Goal: Task Accomplishment & Management: Complete application form

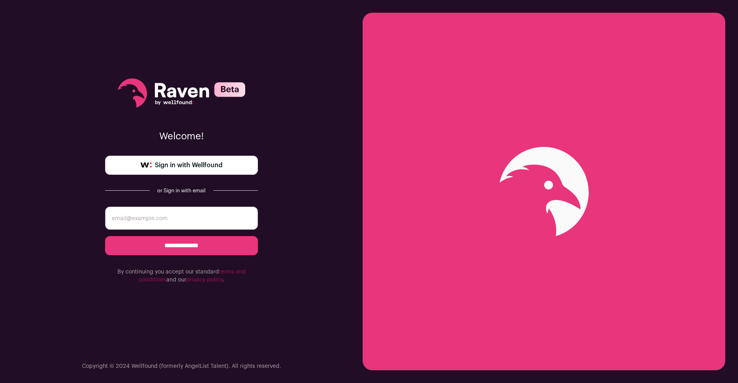
click at [139, 217] on input "email" at bounding box center [181, 218] width 153 height 23
type input "[EMAIL_ADDRESS][DOMAIN_NAME]"
click at [143, 244] on input "**********" at bounding box center [181, 245] width 153 height 19
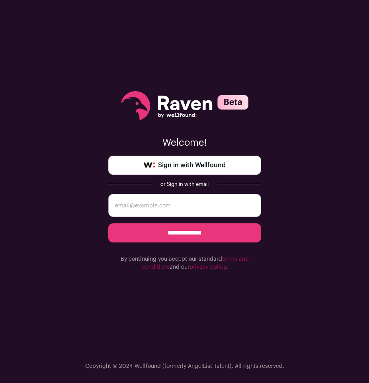
click at [170, 165] on span "Sign in with Wellfound" at bounding box center [192, 165] width 68 height 10
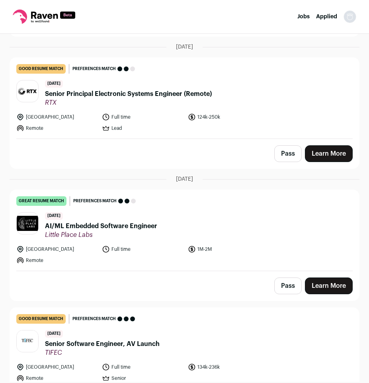
scroll to position [325, 0]
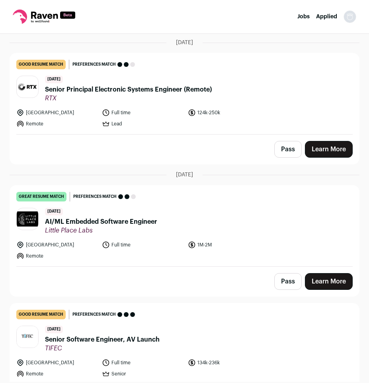
click at [119, 220] on span "AI/ML Embedded Software Engineer" at bounding box center [101, 222] width 112 height 10
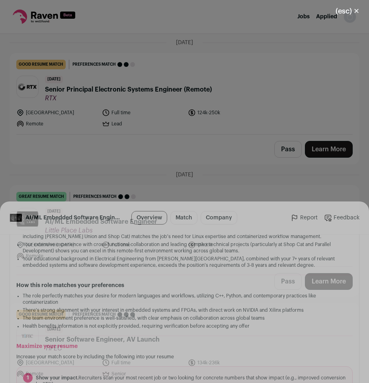
scroll to position [447, 0]
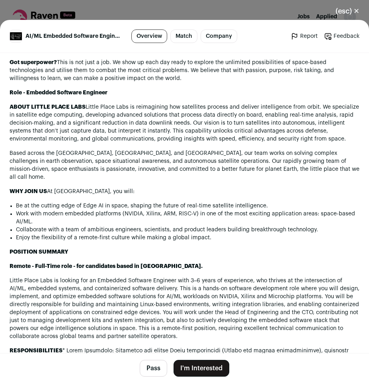
click at [132, 277] on p "Little Place Labs is looking for an Embedded Software Engineer with 3–6 years o…" at bounding box center [185, 309] width 350 height 64
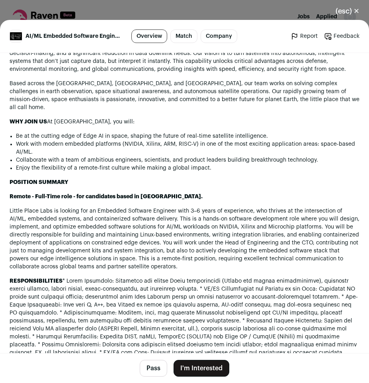
scroll to position [520, 0]
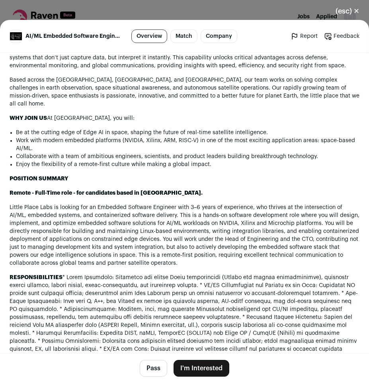
click at [152, 367] on button "Pass" at bounding box center [153, 368] width 27 height 17
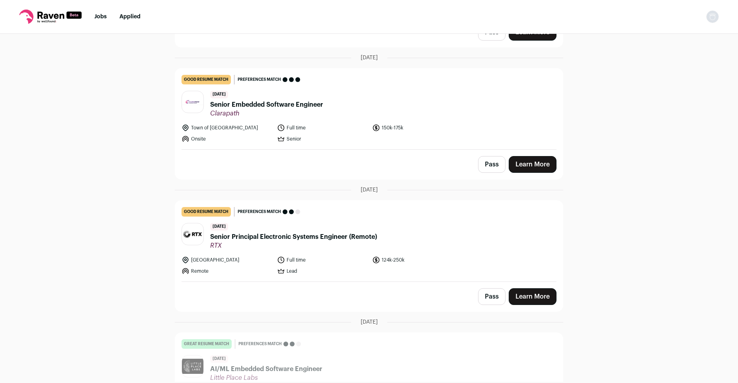
scroll to position [0, 0]
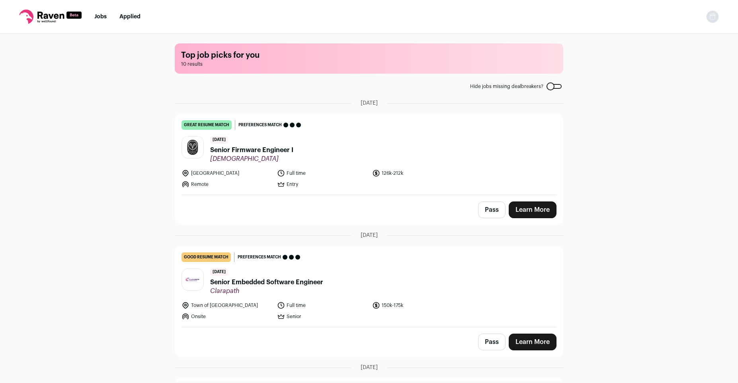
click at [369, 143] on div "Top job picks for you 10 results Hide jobs missing dealbreakers? September 9th,…" at bounding box center [369, 208] width 738 height 348
click at [122, 246] on div "Top job picks for you 10 results Hide jobs missing dealbreakers? September 9th,…" at bounding box center [369, 208] width 738 height 348
click at [49, 99] on div "Top job picks for you 10 results Hide jobs missing dealbreakers? September 9th,…" at bounding box center [369, 208] width 738 height 348
click at [71, 164] on div "Top job picks for you 10 results Hide jobs missing dealbreakers? September 9th,…" at bounding box center [369, 208] width 738 height 348
click at [239, 151] on span "Senior Firmware Engineer I" at bounding box center [251, 150] width 83 height 10
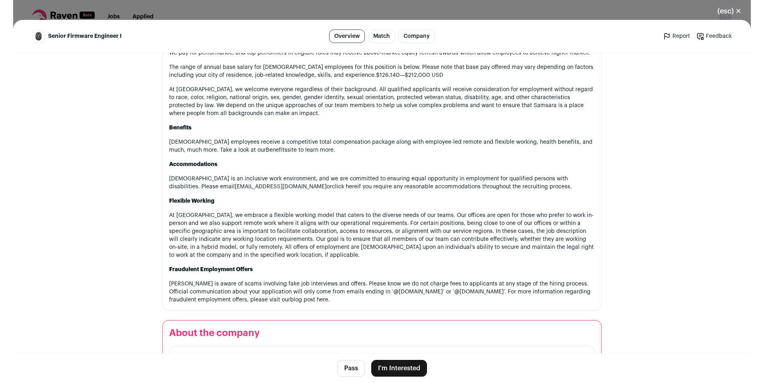
scroll to position [975, 0]
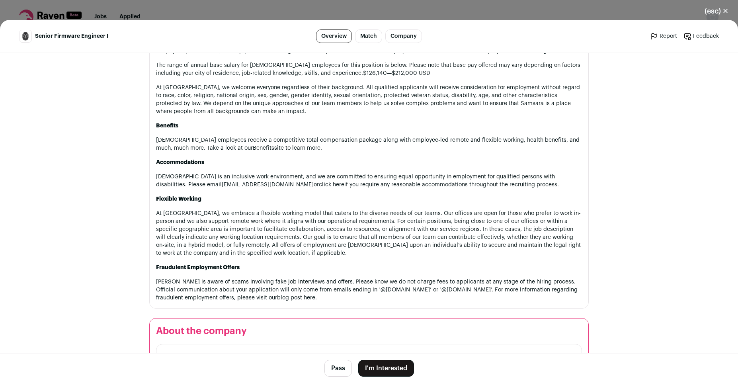
click at [369, 365] on button "I'm Interested" at bounding box center [386, 368] width 56 height 17
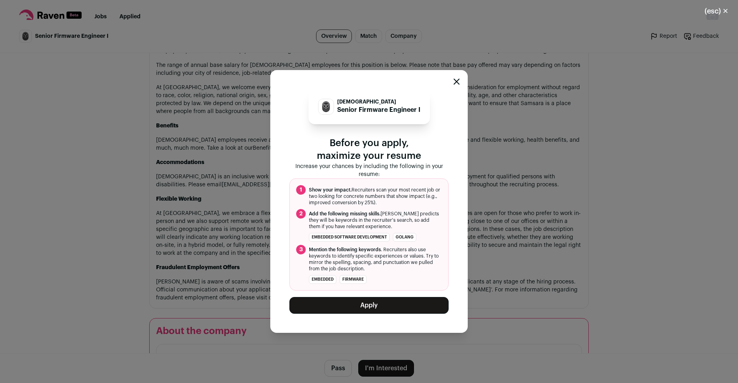
click at [369, 306] on button "Apply" at bounding box center [368, 305] width 159 height 17
